Goal: Task Accomplishment & Management: Manage account settings

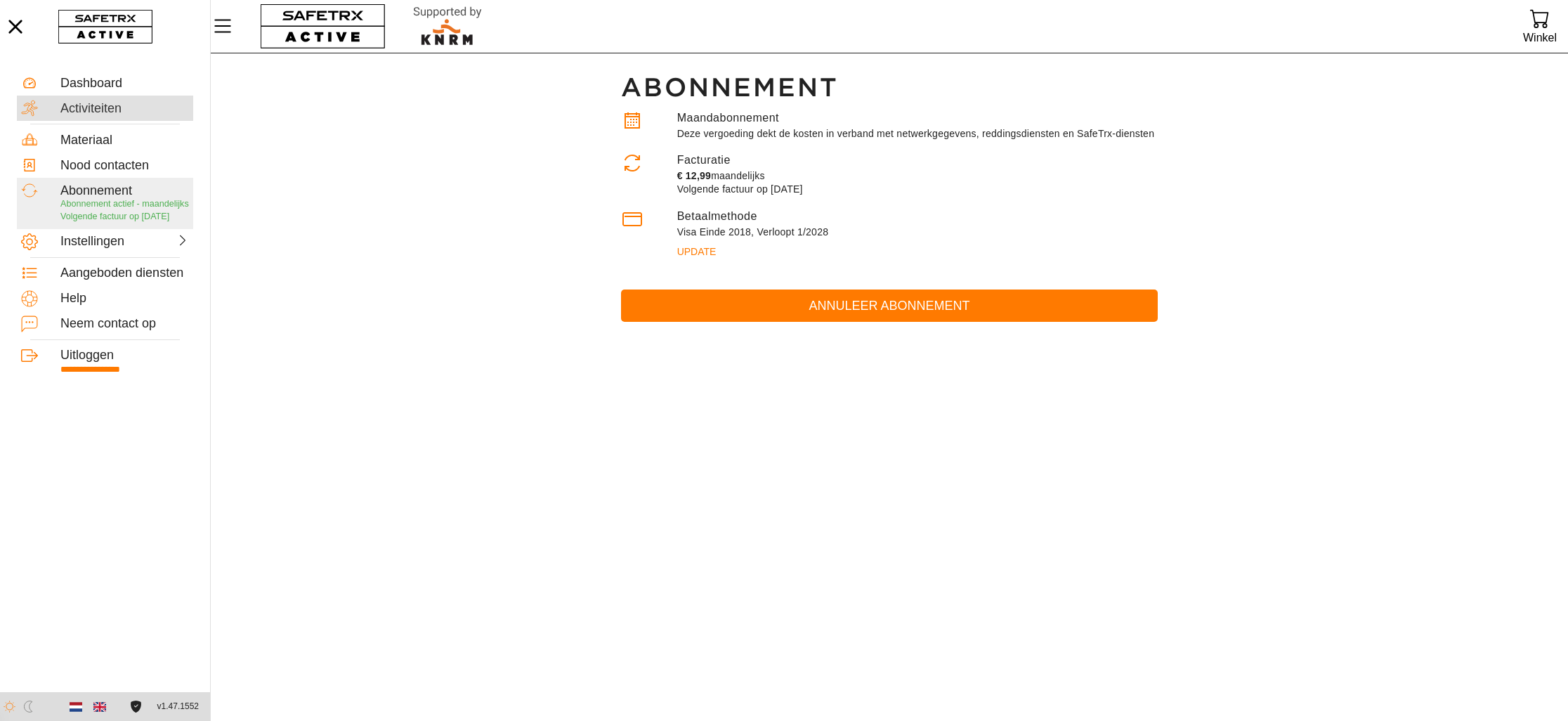
click at [82, 104] on div "Activiteiten" at bounding box center [125, 109] width 128 height 15
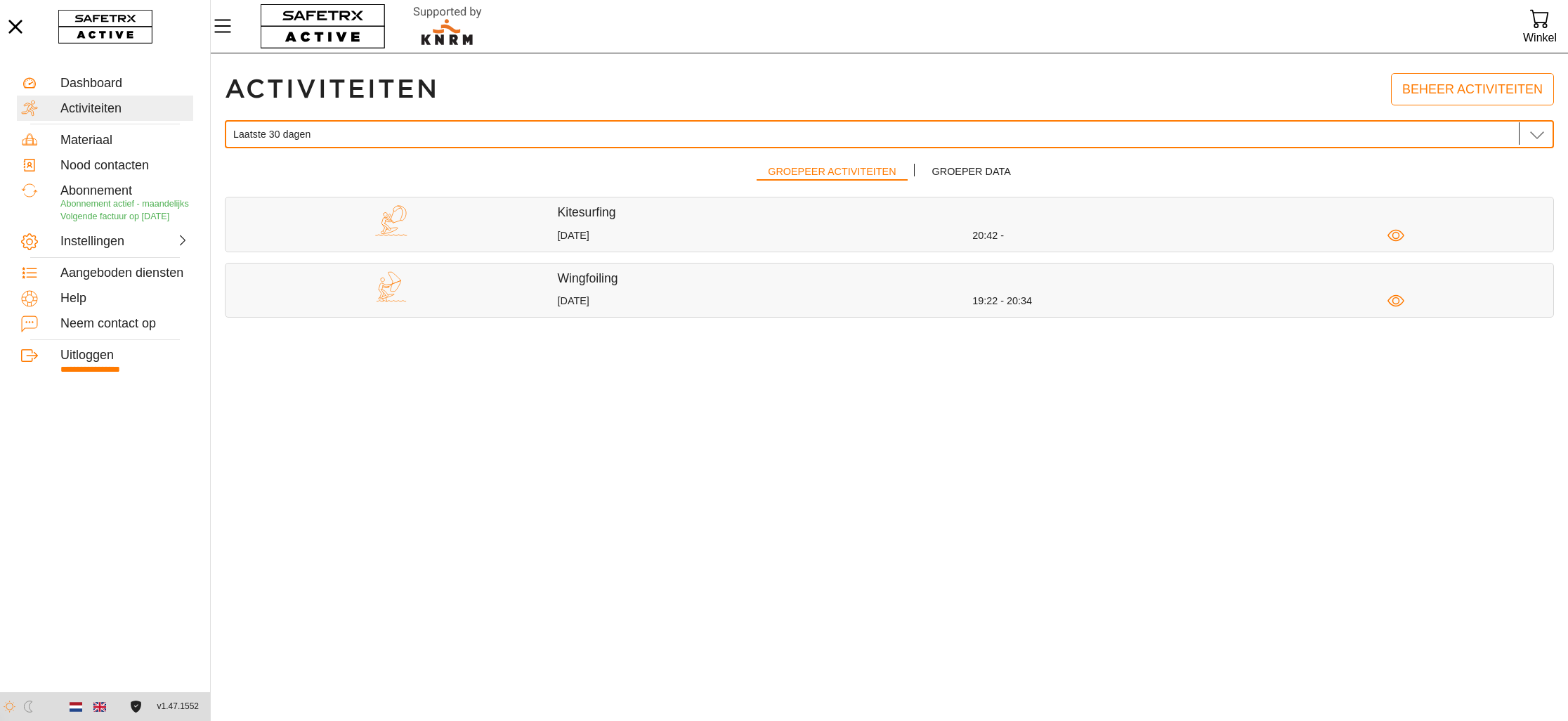
click at [302, 128] on span "Laatste 30 dagen" at bounding box center [271, 133] width 77 height 13
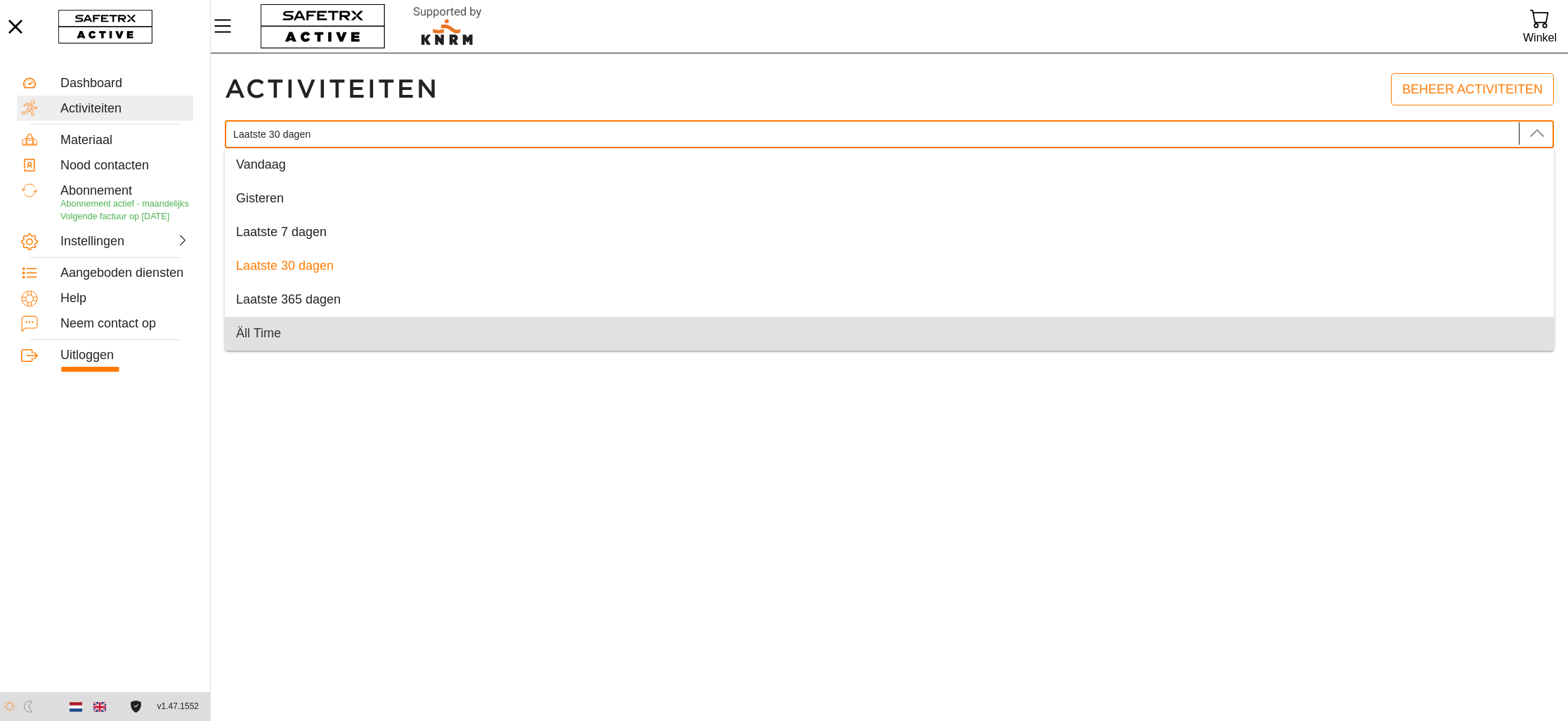
drag, startPoint x: 265, startPoint y: 329, endPoint x: 256, endPoint y: 327, distance: 9.2
click at [265, 329] on span "Äll Time" at bounding box center [258, 332] width 45 height 14
type input "Äll Time"
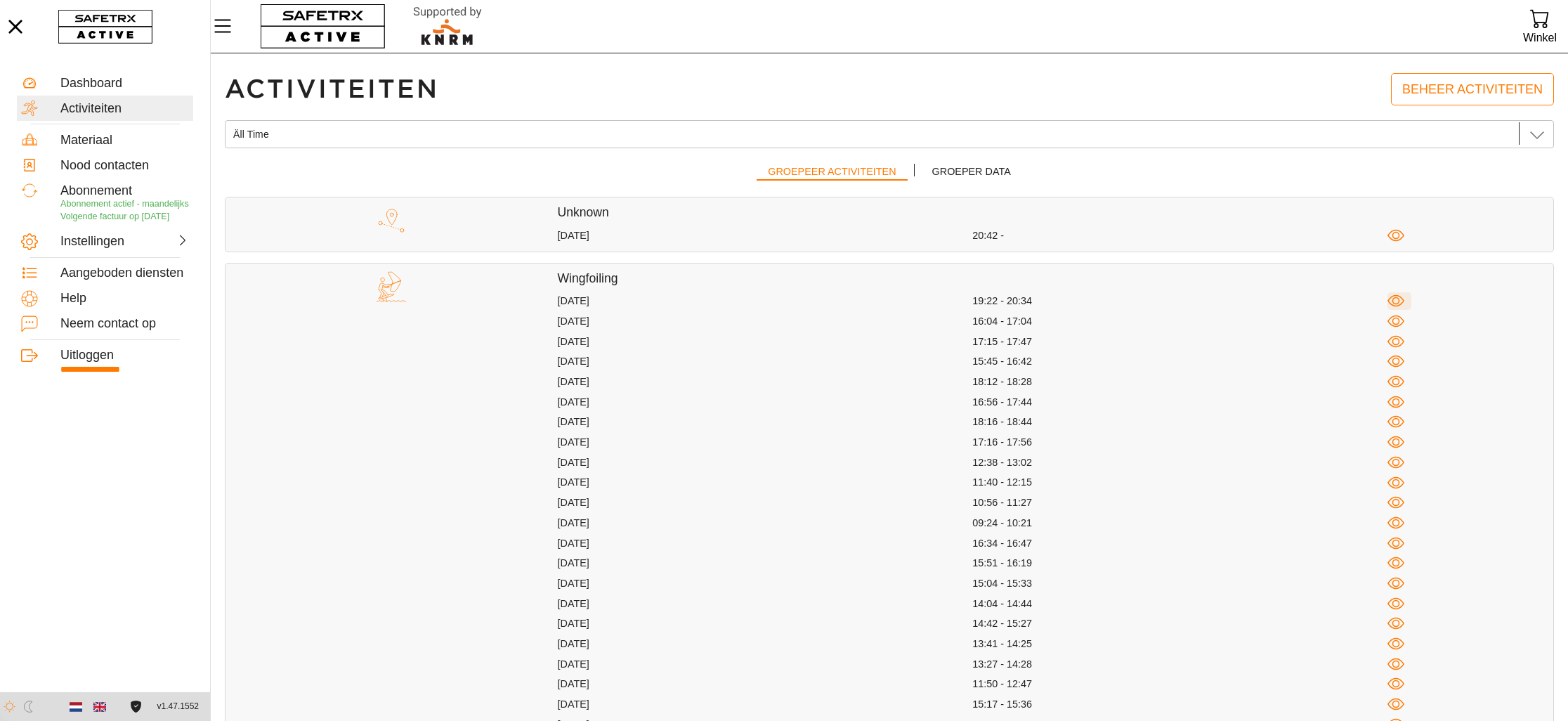
click at [1398, 302] on icon "button" at bounding box center [1396, 302] width 17 height 17
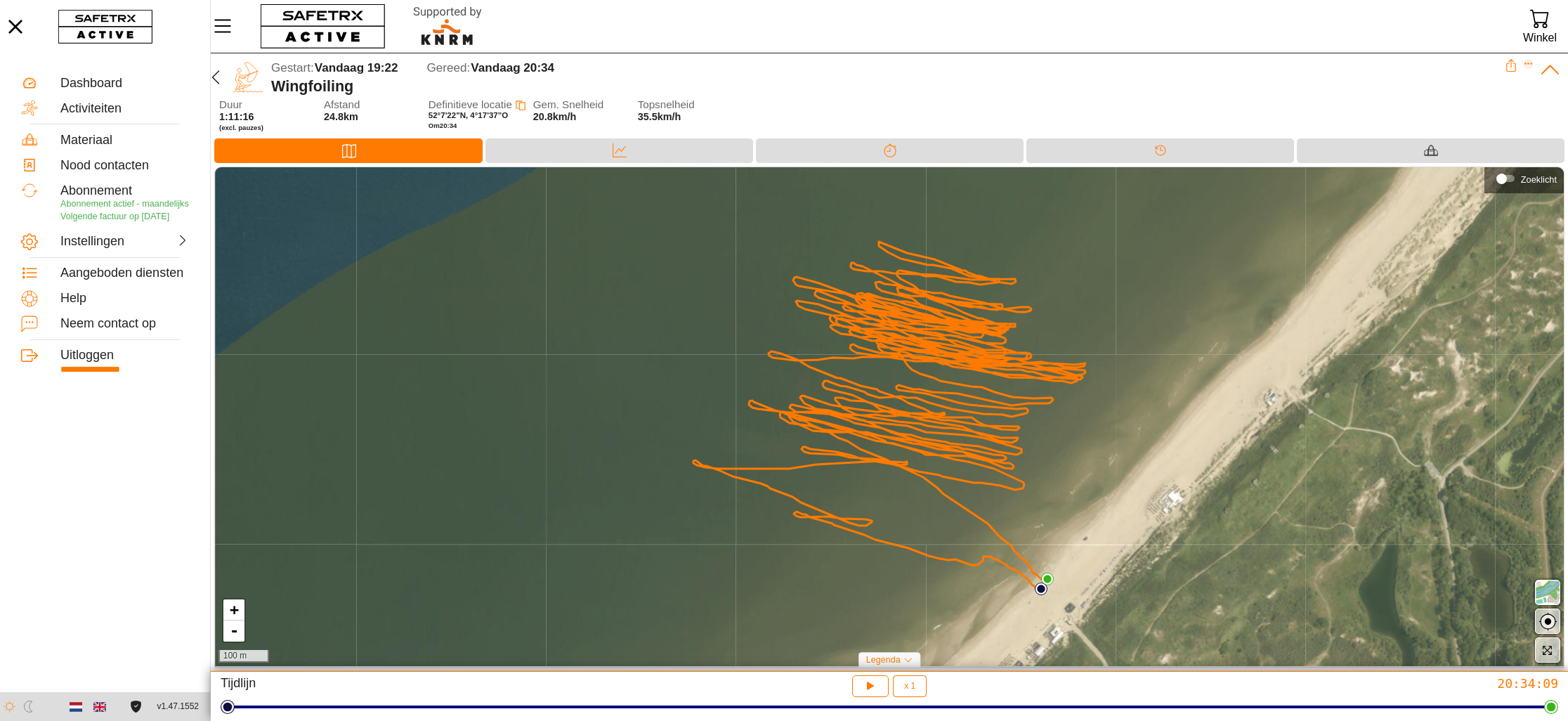
click at [1529, 63] on icon "Expand" at bounding box center [1529, 64] width 10 height 10
click at [1479, 81] on div "Bewerk activiteit" at bounding box center [1469, 86] width 103 height 15
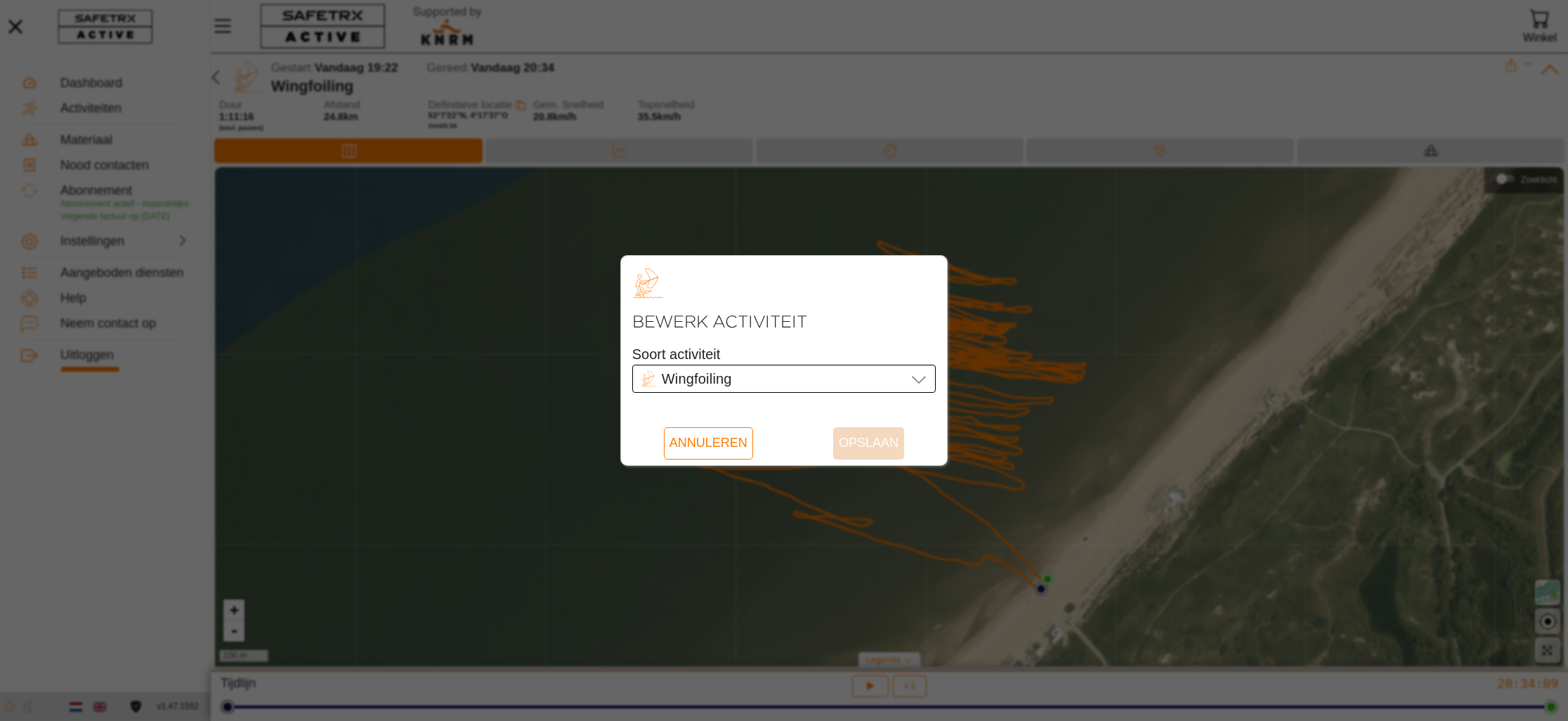
click at [903, 375] on div "Wingfoiling Wingfoiling" at bounding box center [774, 378] width 267 height 28
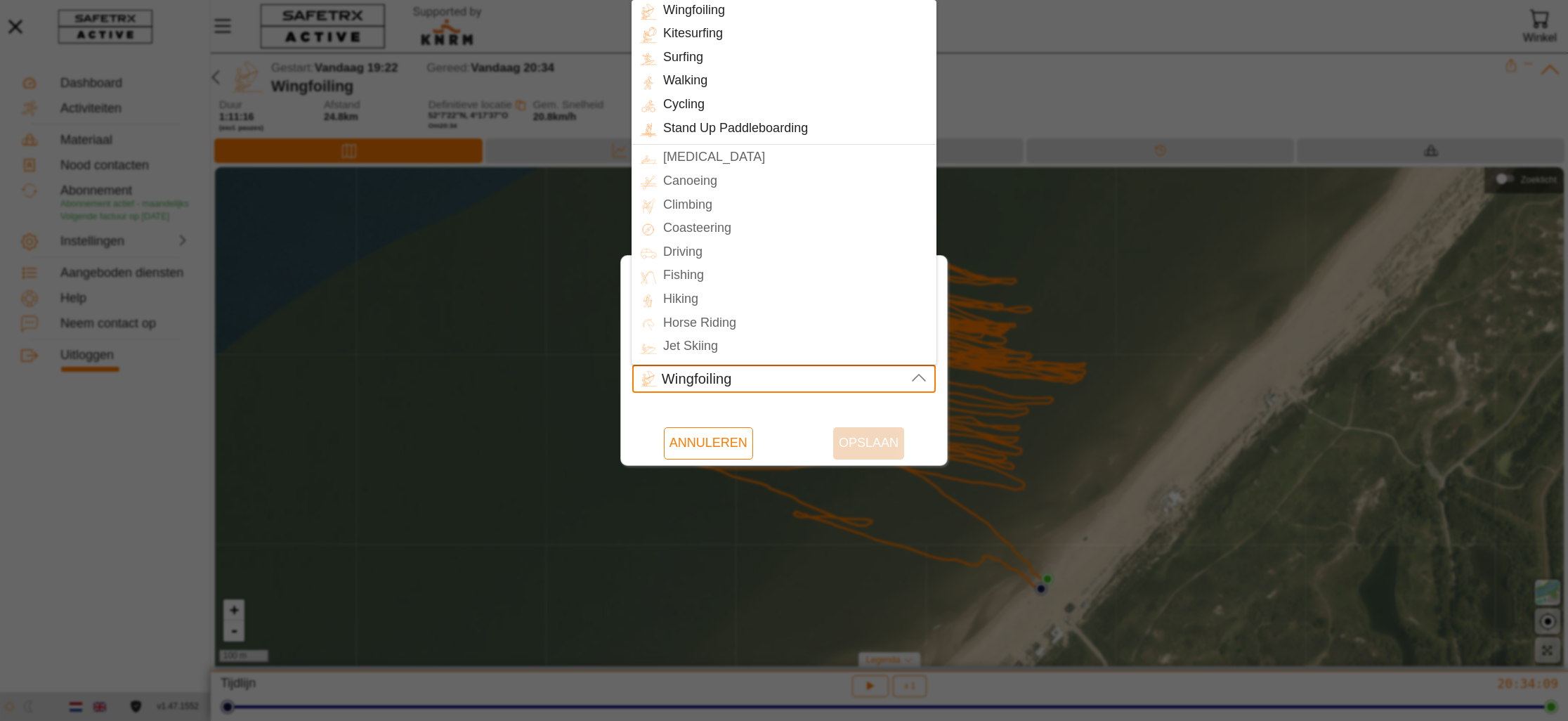
click at [715, 34] on div "Kitesurfing" at bounding box center [796, 34] width 279 height 20
type input "Kitesurfing"
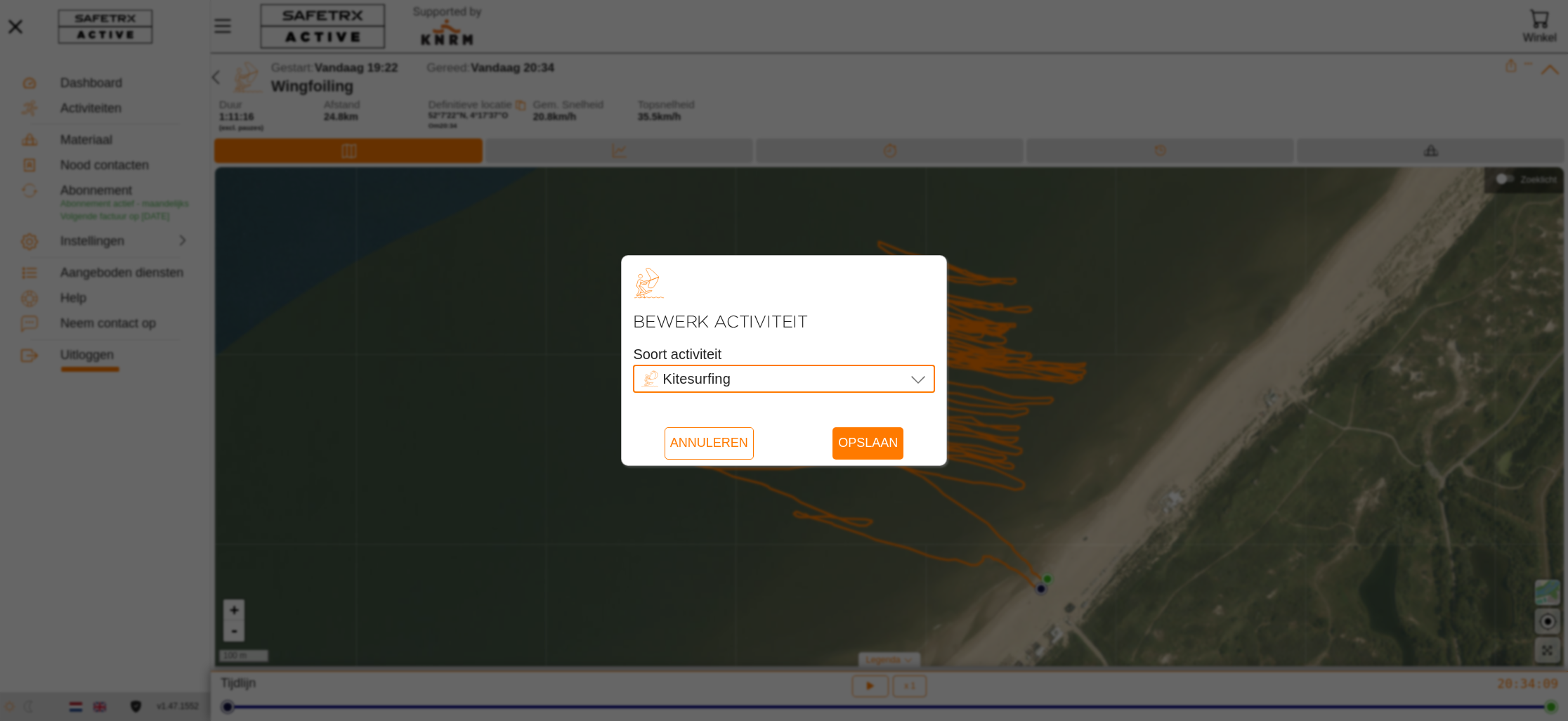
scroll to position [0, 66]
click at [877, 444] on span "Opslaan" at bounding box center [869, 443] width 60 height 32
